Goal: Complete application form: Complete application form

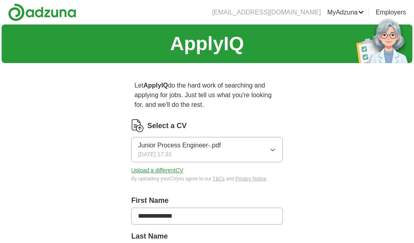
scroll to position [1931, 0]
click at [241, 153] on button "Junior Process Engineer-.pdf [DATE] 17:33" at bounding box center [207, 149] width 152 height 25
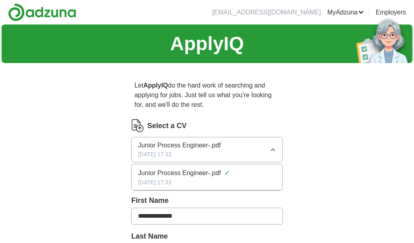
click at [274, 151] on icon "button" at bounding box center [273, 150] width 6 height 6
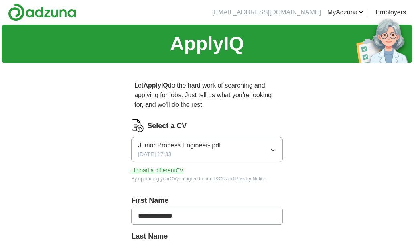
click at [166, 169] on button "Upload a different CV" at bounding box center [157, 170] width 52 height 8
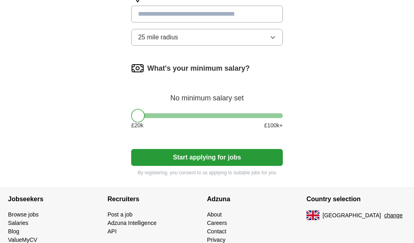
scroll to position [533, 0]
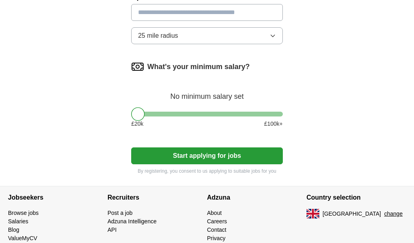
click at [266, 155] on button "Start applying for jobs" at bounding box center [207, 155] width 152 height 17
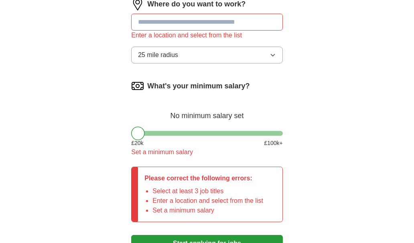
scroll to position [542, 0]
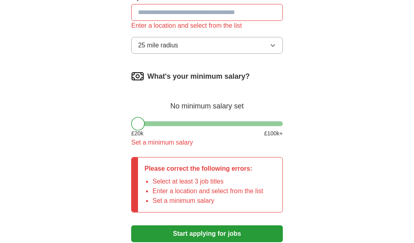
click at [155, 126] on div at bounding box center [207, 123] width 152 height 5
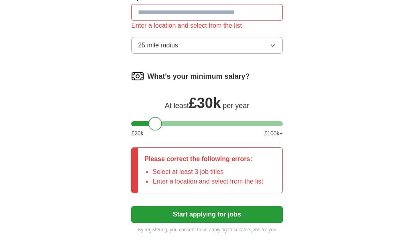
click at [240, 214] on button "Start applying for jobs" at bounding box center [207, 214] width 152 height 17
click at [229, 10] on input at bounding box center [207, 12] width 152 height 17
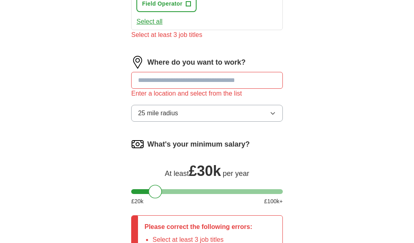
scroll to position [471, 0]
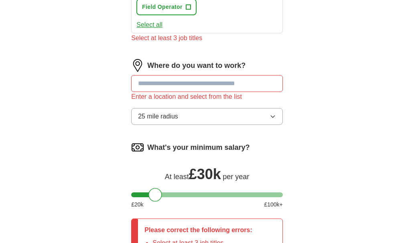
click at [245, 88] on input at bounding box center [207, 83] width 152 height 17
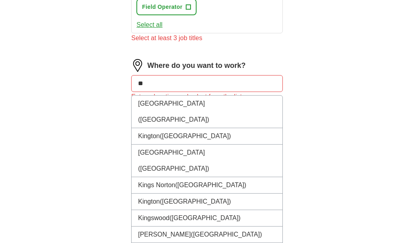
type input "*"
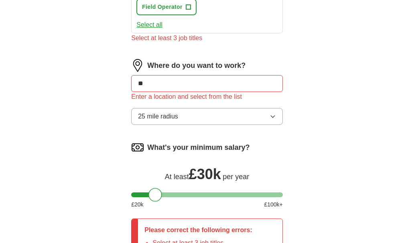
type input "*"
type input "******"
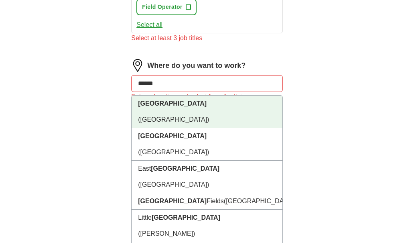
click at [240, 109] on li "[GEOGRAPHIC_DATA] ([GEOGRAPHIC_DATA])" at bounding box center [207, 112] width 151 height 33
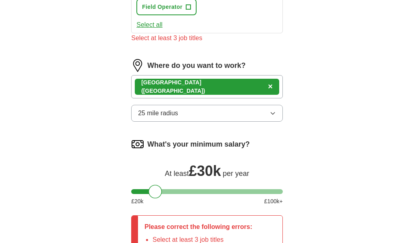
click at [240, 121] on button "25 mile radius" at bounding box center [207, 113] width 152 height 17
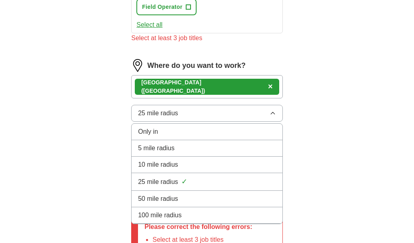
click at [185, 214] on div "100 mile radius" at bounding box center [207, 215] width 138 height 10
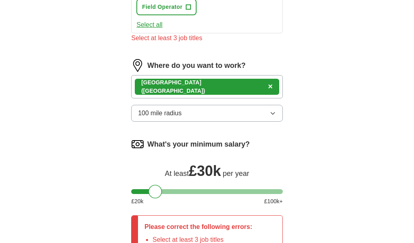
click at [268, 88] on span "×" at bounding box center [270, 86] width 5 height 9
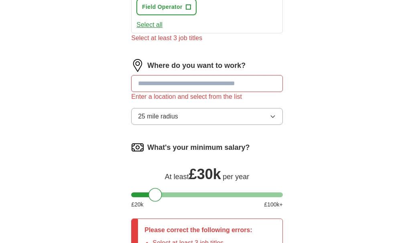
click at [183, 88] on input at bounding box center [207, 83] width 152 height 17
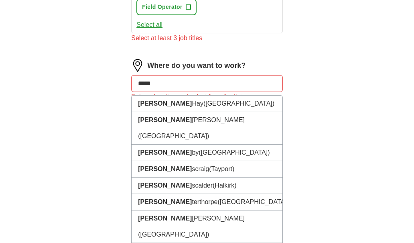
type input "******"
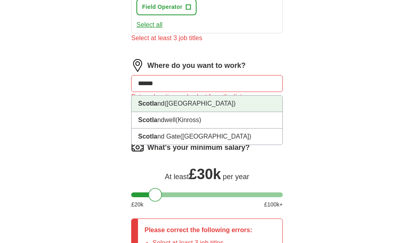
click at [180, 104] on li "Scotla nd ([GEOGRAPHIC_DATA])" at bounding box center [207, 104] width 151 height 16
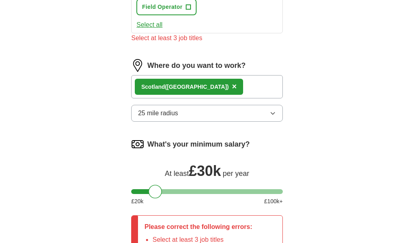
click at [227, 114] on button "25 mile radius" at bounding box center [207, 113] width 152 height 17
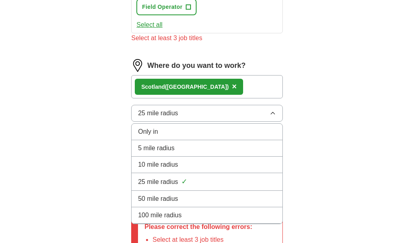
click at [188, 210] on li "100 mile radius" at bounding box center [207, 215] width 151 height 16
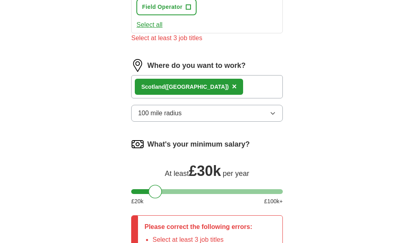
click at [228, 91] on div "Scotla nd ([GEOGRAPHIC_DATA]) ×" at bounding box center [207, 86] width 152 height 23
drag, startPoint x: 411, startPoint y: 175, endPoint x: 409, endPoint y: 200, distance: 24.6
type textarea "**** ******"
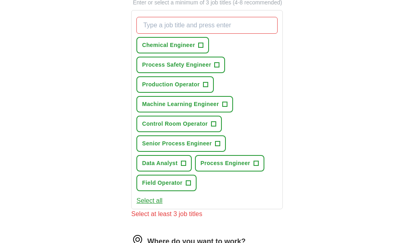
scroll to position [294, 0]
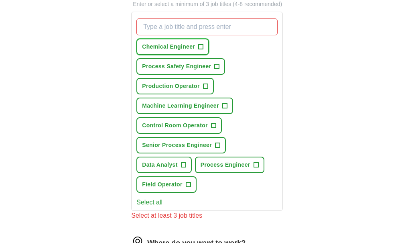
click at [179, 50] on span "Chemical Engineer" at bounding box center [168, 47] width 53 height 8
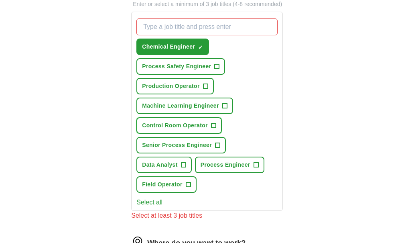
click at [174, 122] on span "Control Room Operator" at bounding box center [175, 125] width 66 height 8
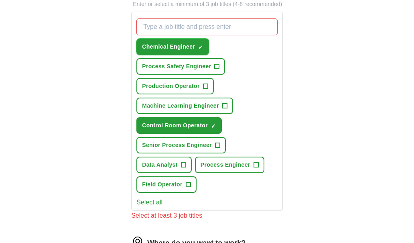
click at [169, 48] on span "Chemical Engineer" at bounding box center [168, 47] width 53 height 8
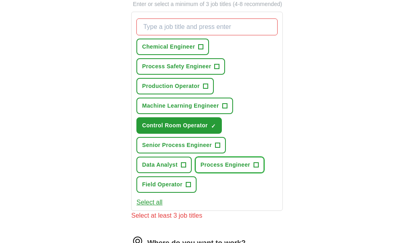
click at [229, 169] on button "Process Engineer +" at bounding box center [229, 165] width 69 height 16
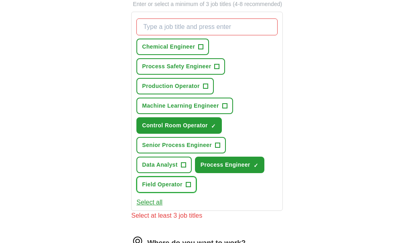
click at [177, 185] on span "Field Operator" at bounding box center [162, 184] width 41 height 8
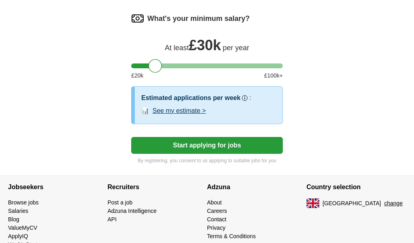
scroll to position [588, 0]
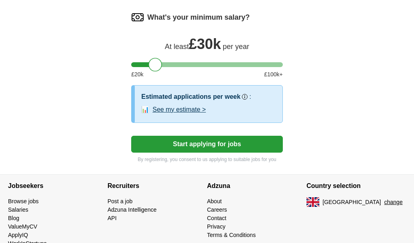
click at [260, 150] on button "Start applying for jobs" at bounding box center [207, 144] width 152 height 17
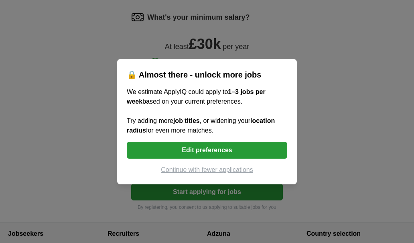
click at [229, 173] on button "Continue with fewer applications" at bounding box center [207, 170] width 161 height 10
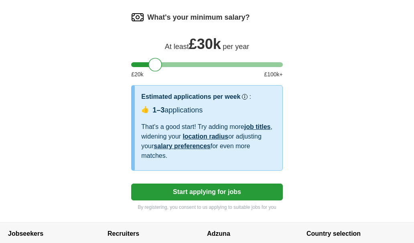
select select "**"
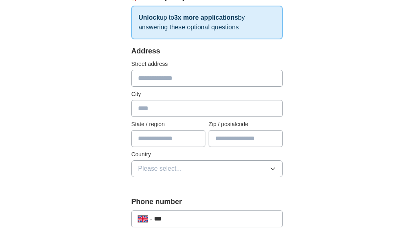
scroll to position [137, 0]
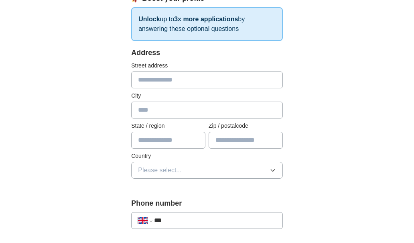
click at [210, 79] on input "text" at bounding box center [207, 79] width 152 height 17
type input "**********"
type input "******"
type input "********"
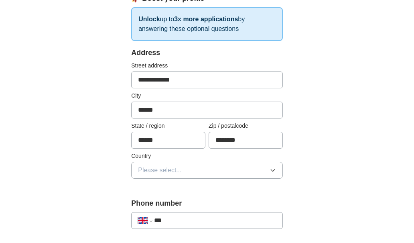
click at [241, 174] on button "Please select..." at bounding box center [207, 170] width 152 height 17
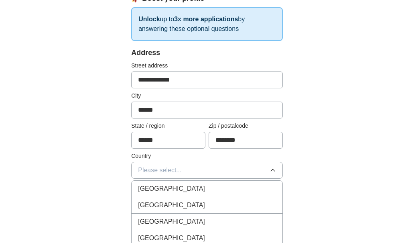
click at [227, 196] on li "[GEOGRAPHIC_DATA]" at bounding box center [207, 189] width 151 height 16
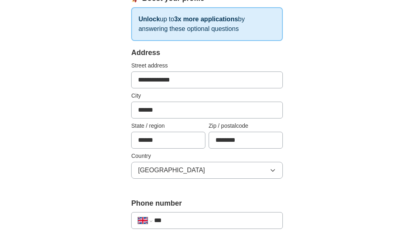
click at [214, 214] on div "**********" at bounding box center [207, 220] width 152 height 17
click at [206, 225] on div "**********" at bounding box center [207, 220] width 152 height 17
click at [208, 222] on input "***" at bounding box center [215, 221] width 122 height 10
type input "**********"
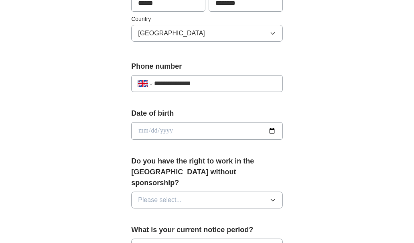
scroll to position [284, 0]
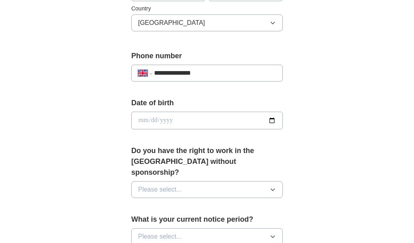
click at [274, 123] on input "date" at bounding box center [207, 121] width 152 height 18
type input "**********"
click at [201, 181] on button "Please select..." at bounding box center [207, 189] width 152 height 17
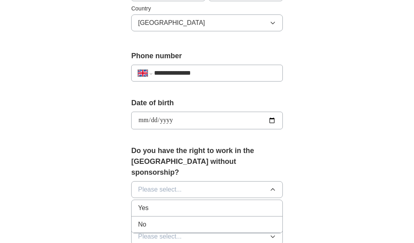
click at [186, 203] on li "Yes" at bounding box center [207, 208] width 151 height 16
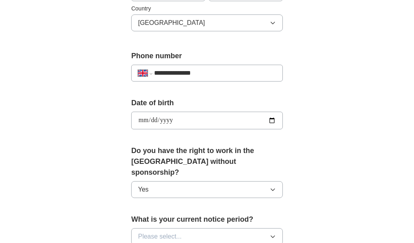
click at [209, 228] on button "Please select..." at bounding box center [207, 236] width 152 height 17
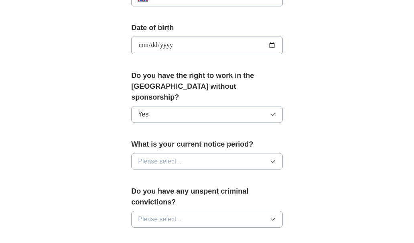
scroll to position [370, 0]
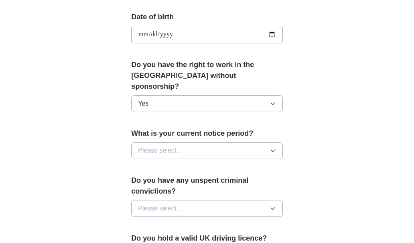
click at [239, 134] on div "What is your current notice period? Please select..." at bounding box center [207, 146] width 152 height 37
click at [238, 142] on button "Please select..." at bounding box center [207, 150] width 152 height 17
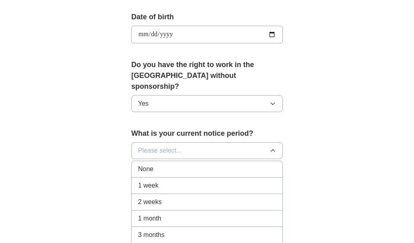
click at [224, 164] on li "None" at bounding box center [207, 169] width 151 height 16
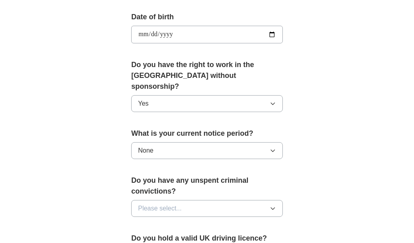
click at [246, 200] on button "Please select..." at bounding box center [207, 208] width 152 height 17
click at [220, 239] on div "No" at bounding box center [207, 244] width 138 height 10
click at [242, 142] on button "None" at bounding box center [207, 150] width 152 height 17
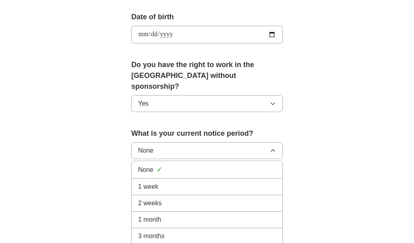
drag, startPoint x: 242, startPoint y: 135, endPoint x: 221, endPoint y: 183, distance: 51.8
click at [221, 159] on div "None None ✓ 1 week 2 weeks 1 month 3 months Other" at bounding box center [207, 150] width 152 height 17
click at [256, 198] on div "2 weeks" at bounding box center [207, 203] width 138 height 10
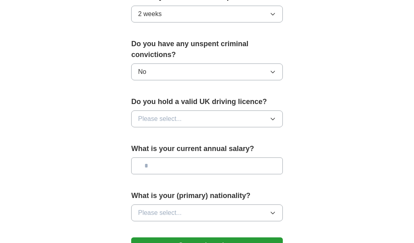
scroll to position [508, 0]
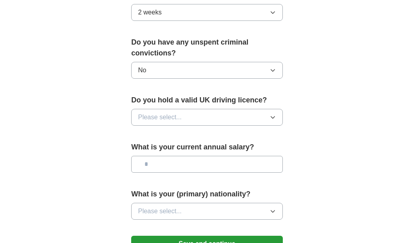
click at [258, 109] on button "Please select..." at bounding box center [207, 117] width 152 height 17
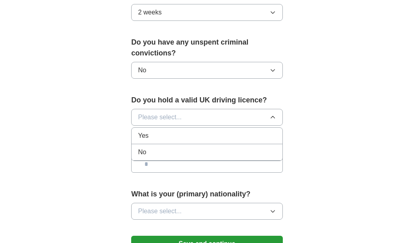
click at [241, 130] on li "Yes" at bounding box center [207, 136] width 151 height 16
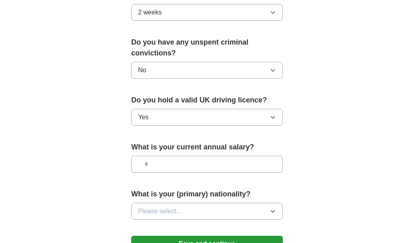
click at [243, 156] on input "text" at bounding box center [207, 164] width 152 height 17
type input "**"
type input "*******"
click at [260, 204] on button "Please select..." at bounding box center [207, 211] width 152 height 17
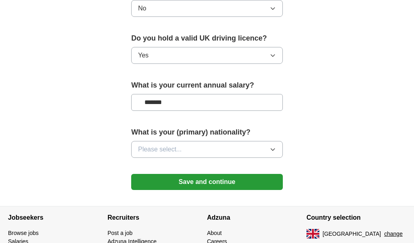
scroll to position [575, 0]
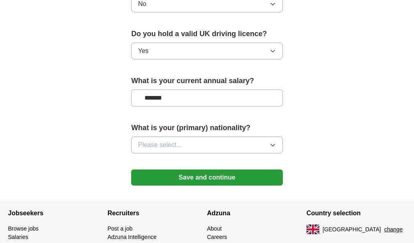
click at [247, 141] on button "Please select..." at bounding box center [207, 145] width 152 height 17
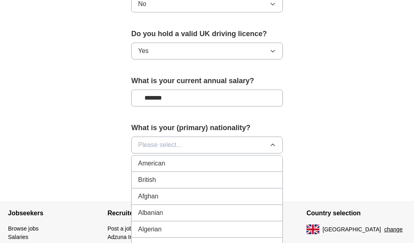
click at [241, 137] on button "Please select..." at bounding box center [207, 145] width 152 height 17
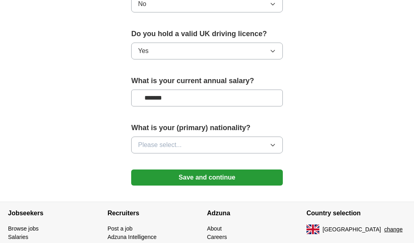
click at [279, 137] on button "Please select..." at bounding box center [207, 145] width 152 height 17
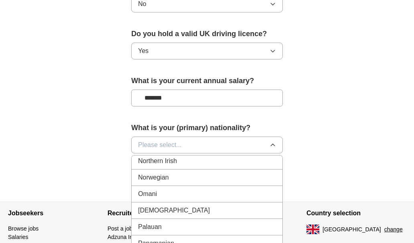
scroll to position [2211, 0]
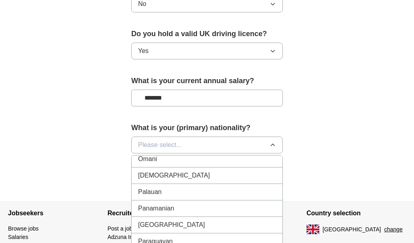
click at [209, 171] on div "[DEMOGRAPHIC_DATA]" at bounding box center [207, 176] width 138 height 10
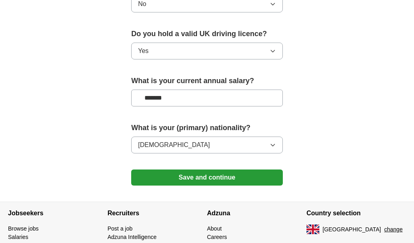
click at [263, 169] on button "Save and continue" at bounding box center [207, 177] width 152 height 16
